Goal: Information Seeking & Learning: Check status

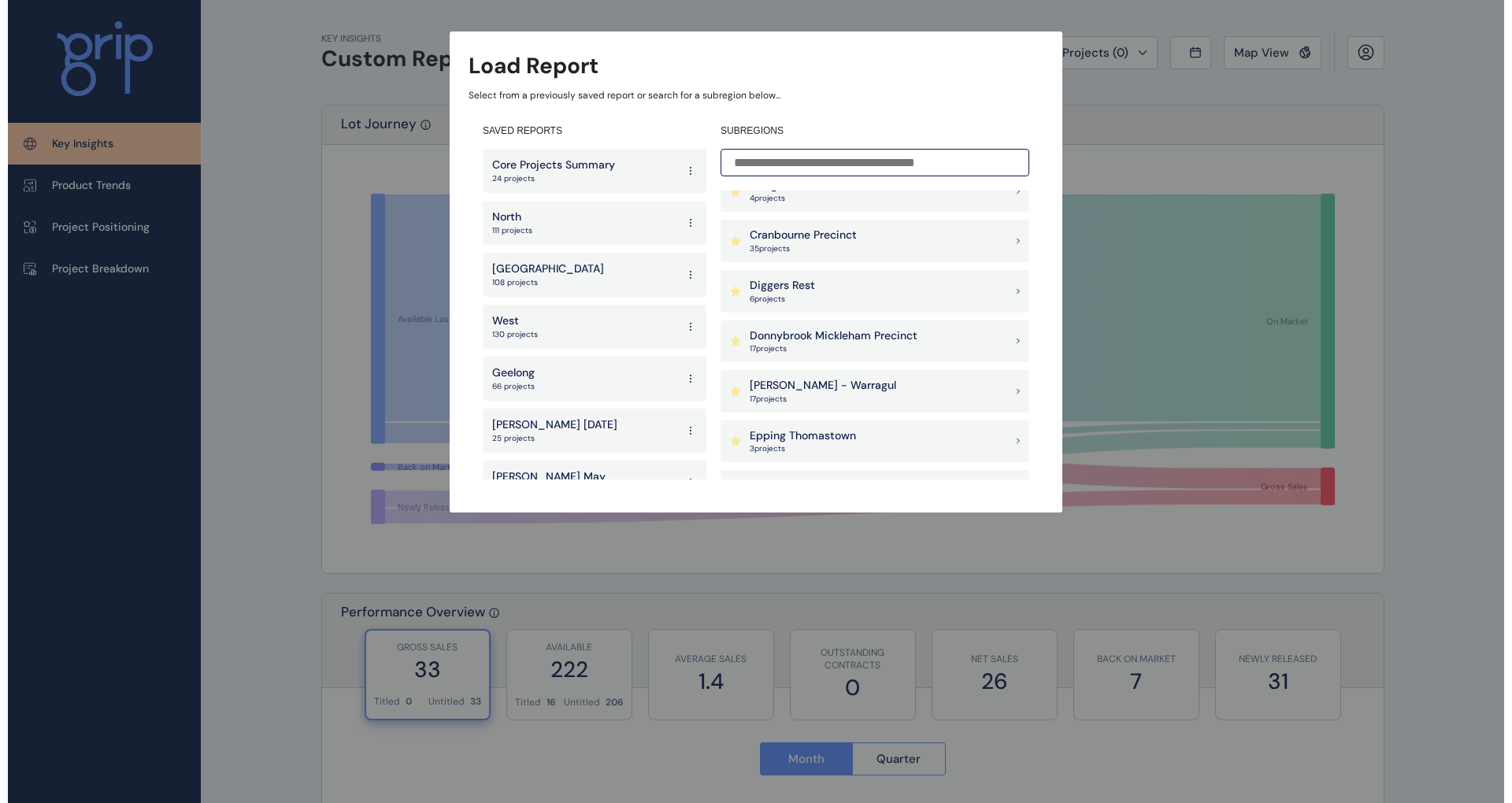
scroll to position [525, 0]
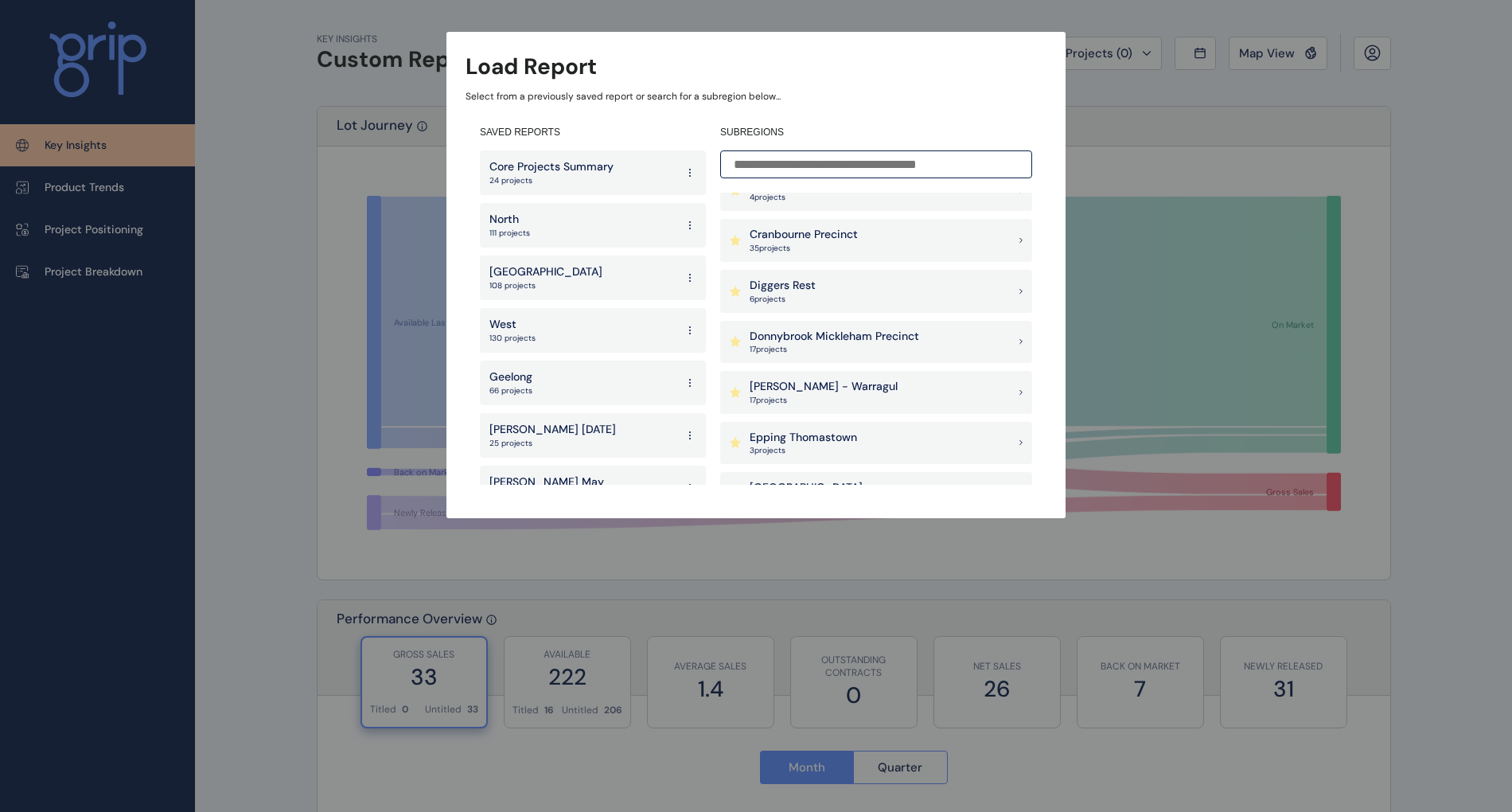
click at [812, 236] on p "Cranbourne Precinct" at bounding box center [803, 235] width 108 height 16
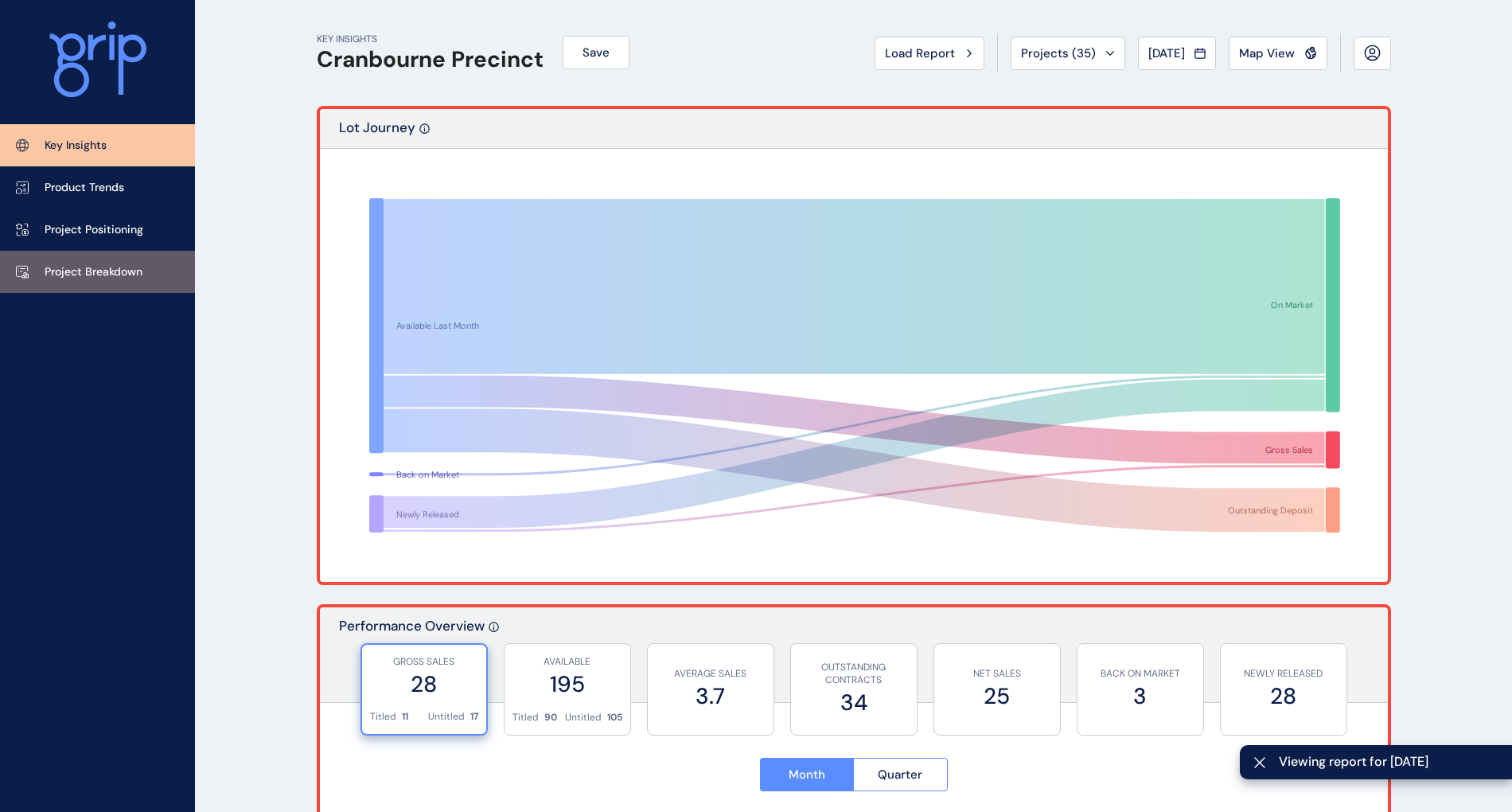
click at [116, 271] on p "Project Breakdown" at bounding box center [94, 273] width 97 height 16
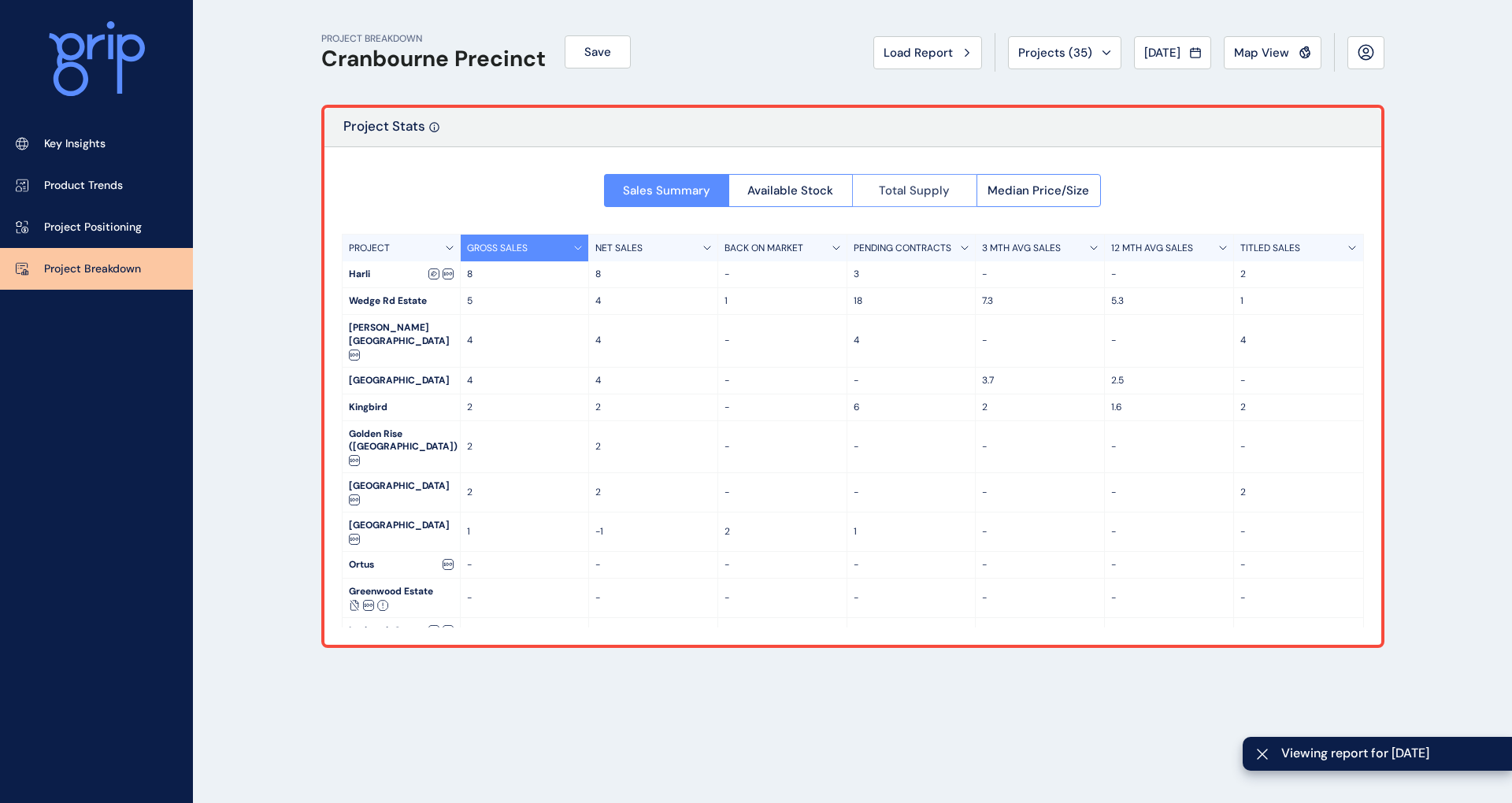
click at [962, 192] on button "Total Supply" at bounding box center [914, 191] width 124 height 33
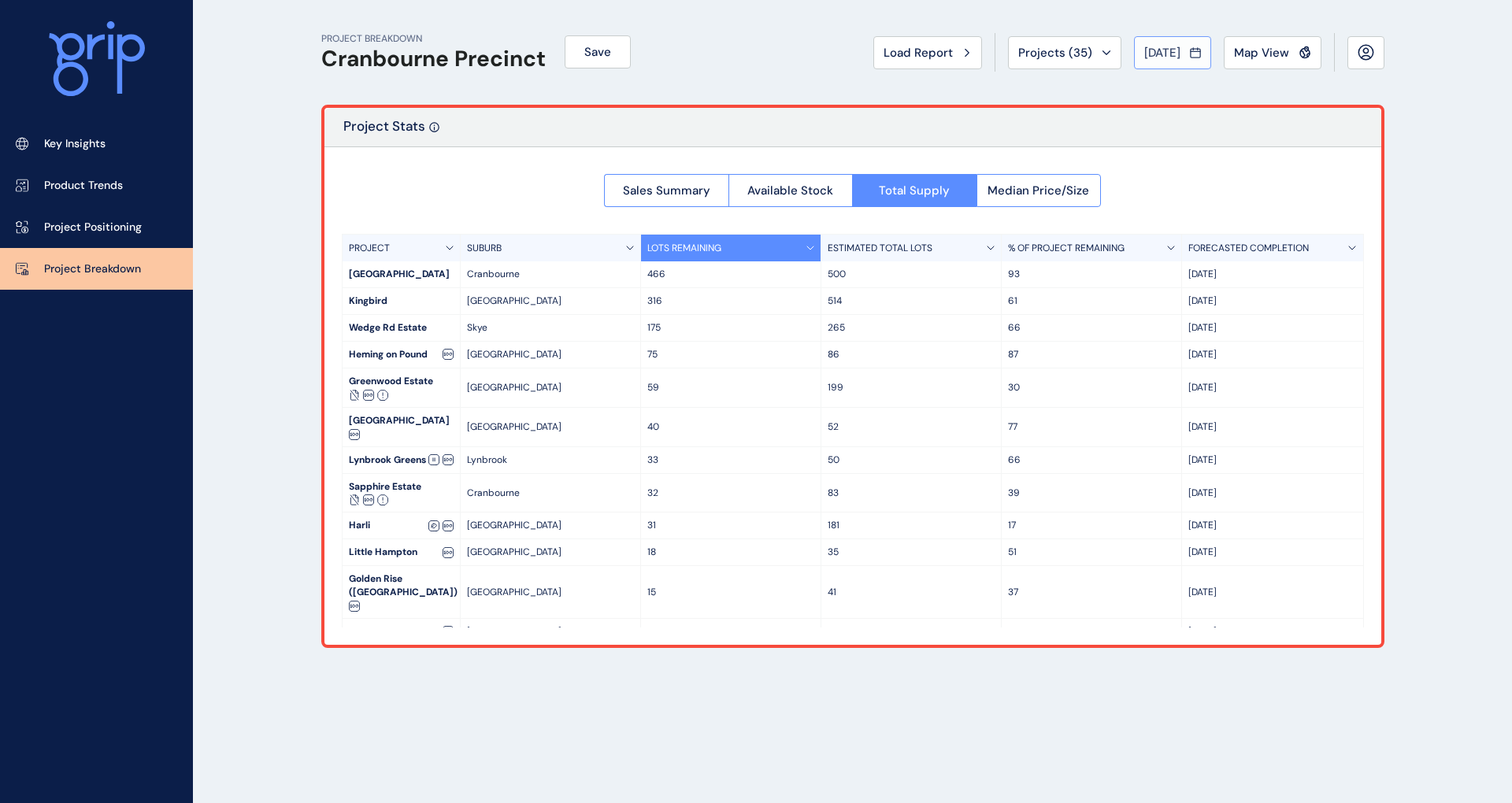
click at [1169, 55] on span "[DATE]" at bounding box center [1162, 53] width 36 height 16
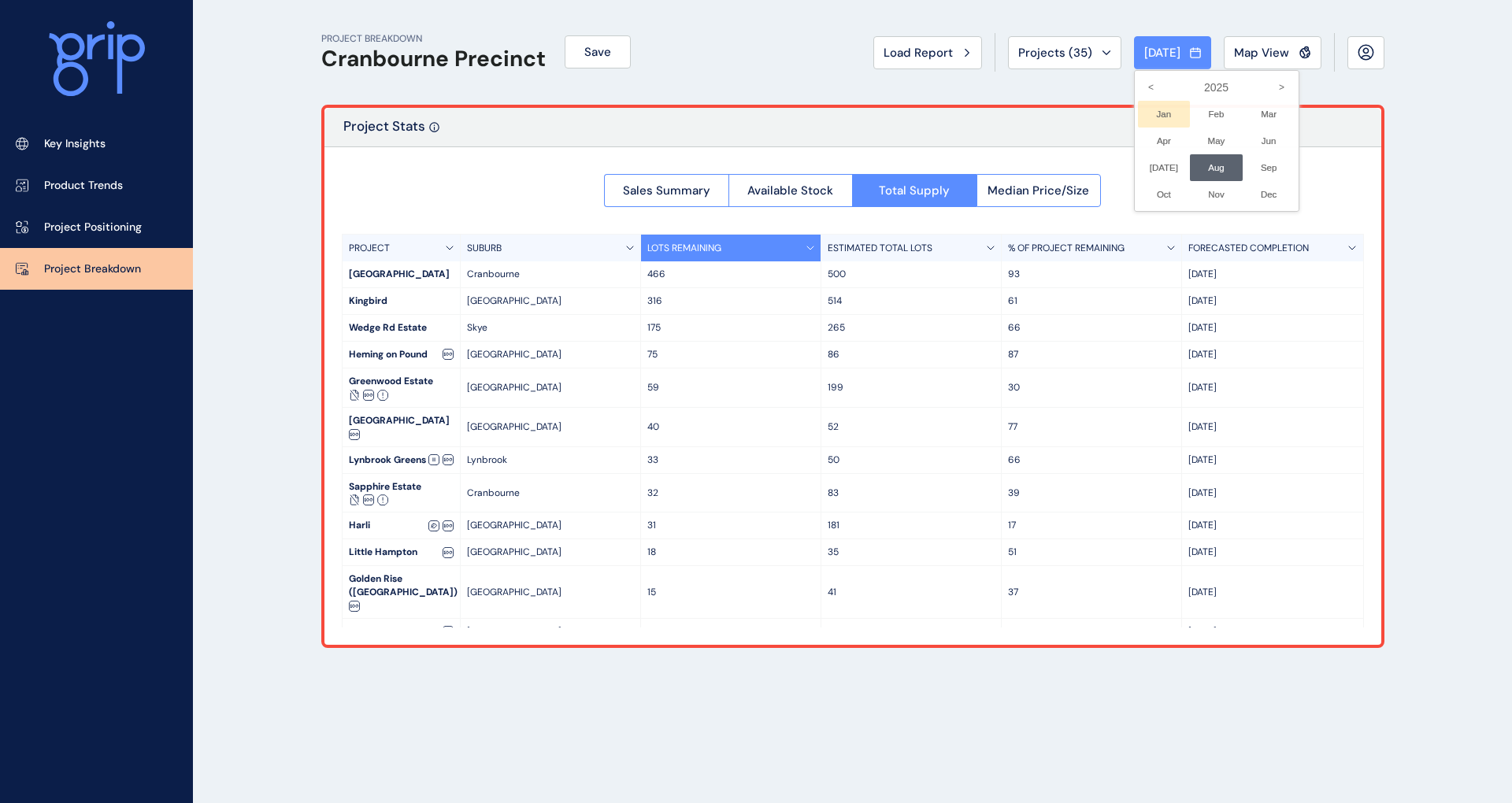
click at [1153, 113] on li "Jan No report is available for this period. New months are usually published 5 …" at bounding box center [1165, 113] width 53 height 27
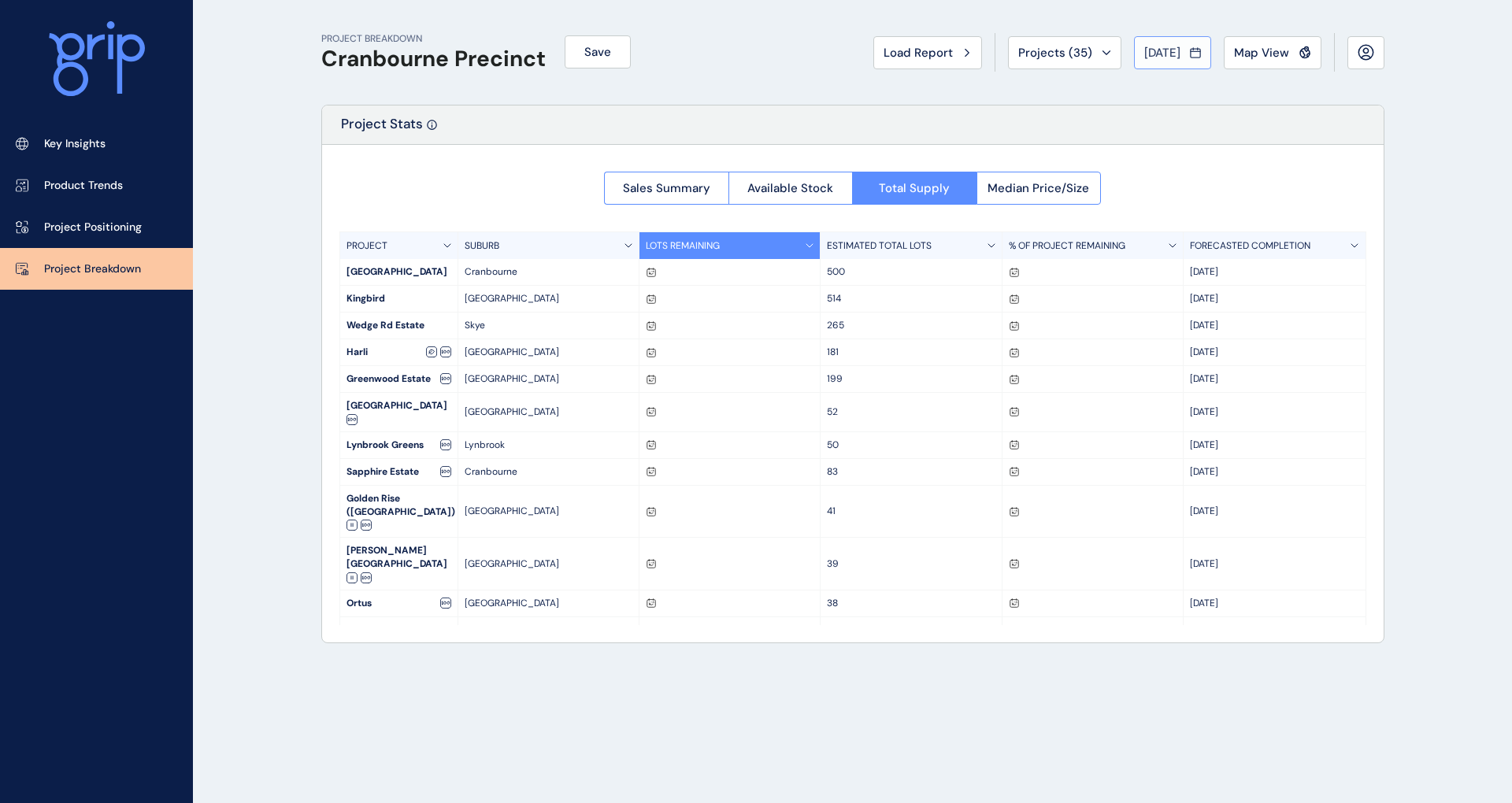
click at [1148, 49] on span "[DATE]" at bounding box center [1162, 53] width 36 height 16
click at [1138, 82] on icon "<" at bounding box center [1151, 87] width 27 height 27
click at [1155, 109] on li "Jan No report is available for this period. New months are usually published 5 …" at bounding box center [1165, 113] width 53 height 27
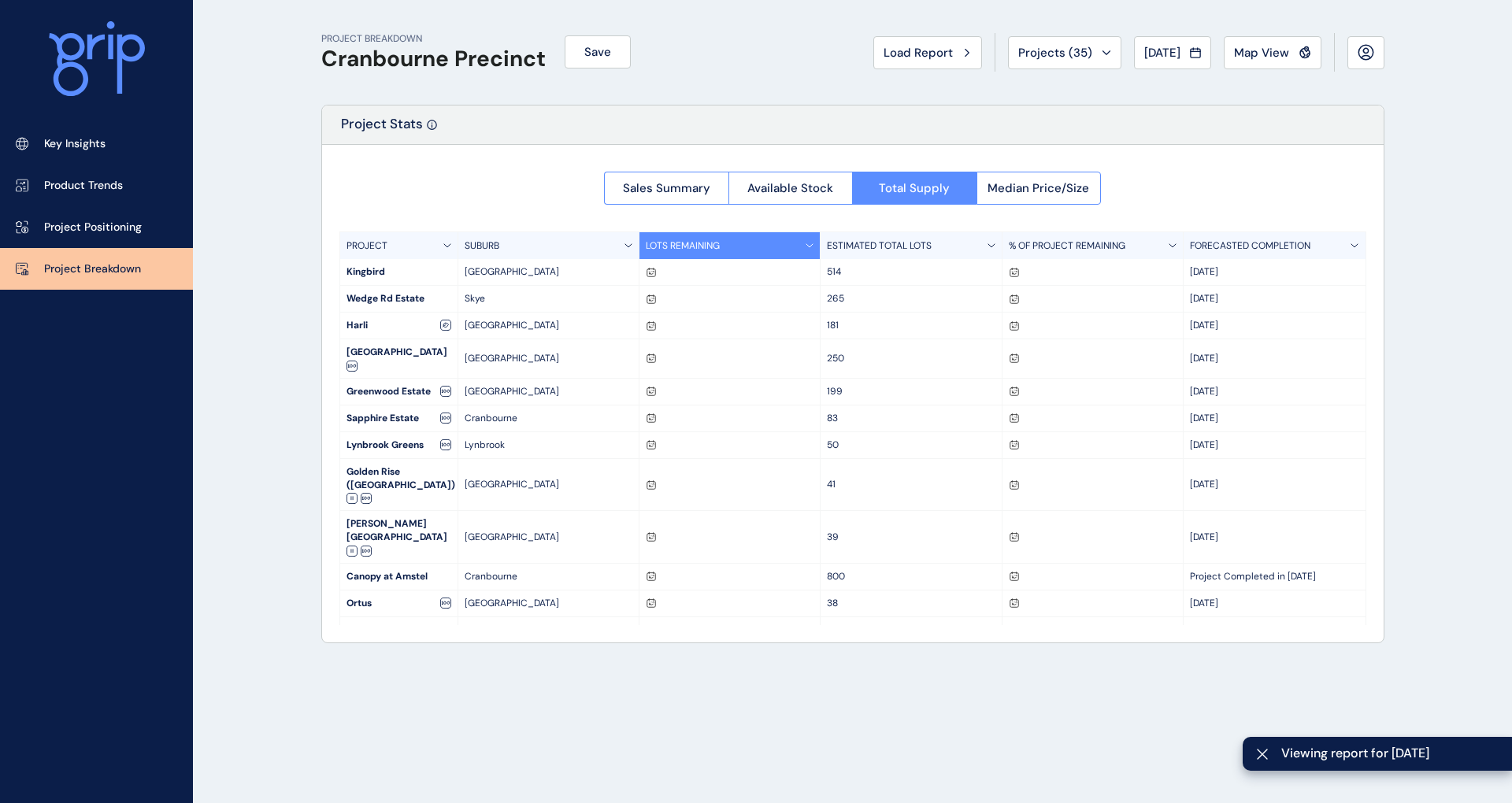
scroll to position [6, 0]
